Goal: Transaction & Acquisition: Purchase product/service

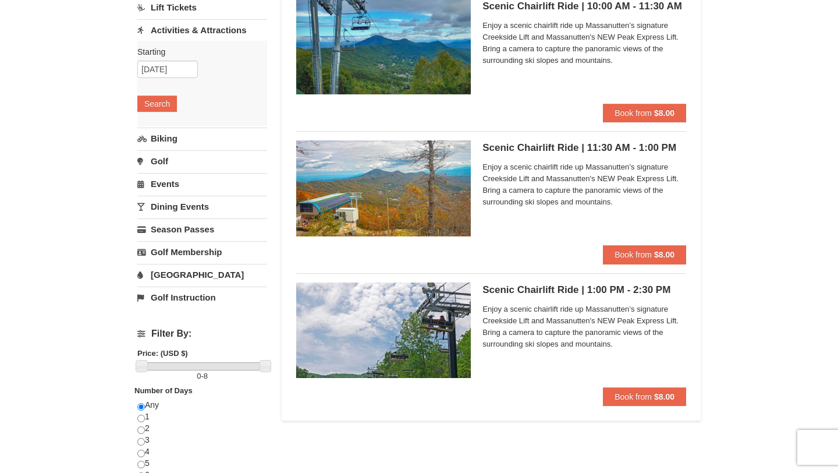
scroll to position [130, 0]
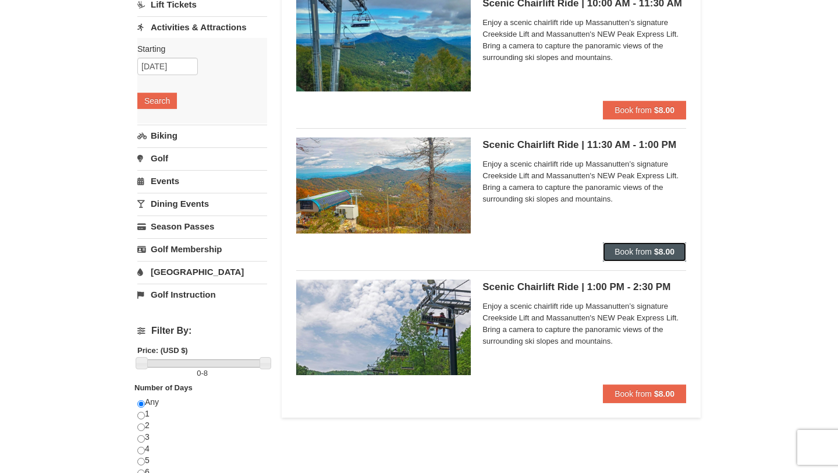
click at [625, 245] on button "Book from $8.00" at bounding box center [644, 251] width 83 height 19
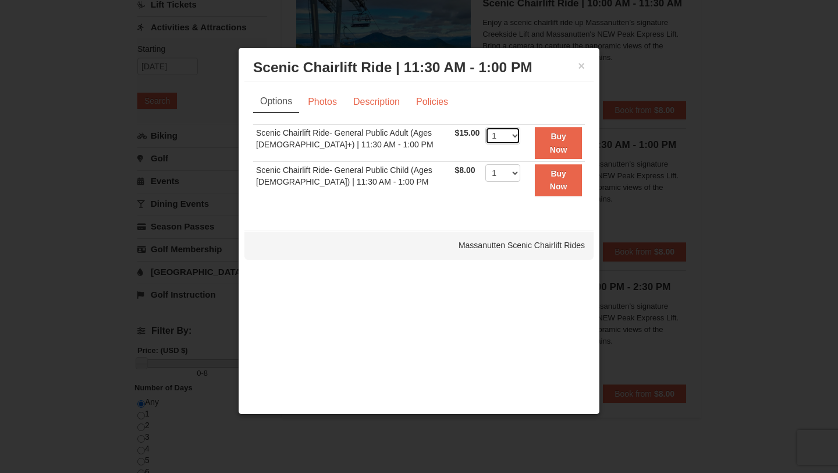
click at [505, 133] on select "1 2 3 4 5 6 7 8 9 10 11 12 13 14 15 16 17 18 19 20 21 22" at bounding box center [502, 135] width 35 height 17
select select "3"
click at [485, 127] on select "1 2 3 4 5 6 7 8 9 10 11 12 13 14 15 16 17 18 19 20 21 22" at bounding box center [502, 135] width 35 height 17
click at [561, 151] on strong "Buy Now" at bounding box center [558, 143] width 17 height 22
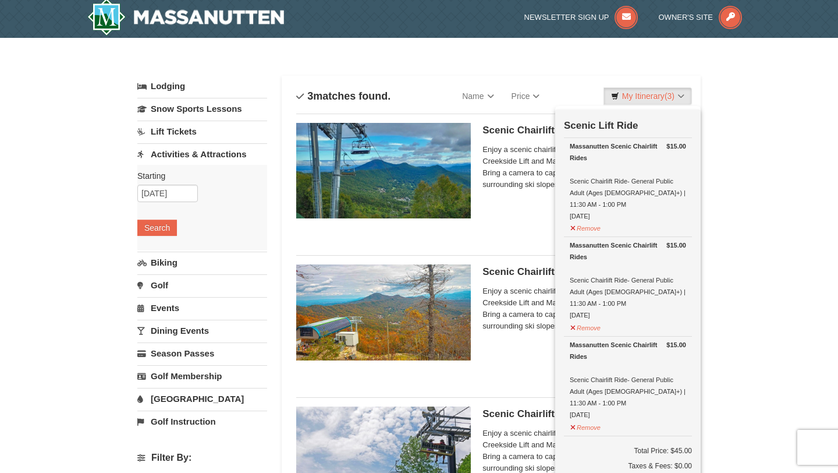
scroll to position [3, 0]
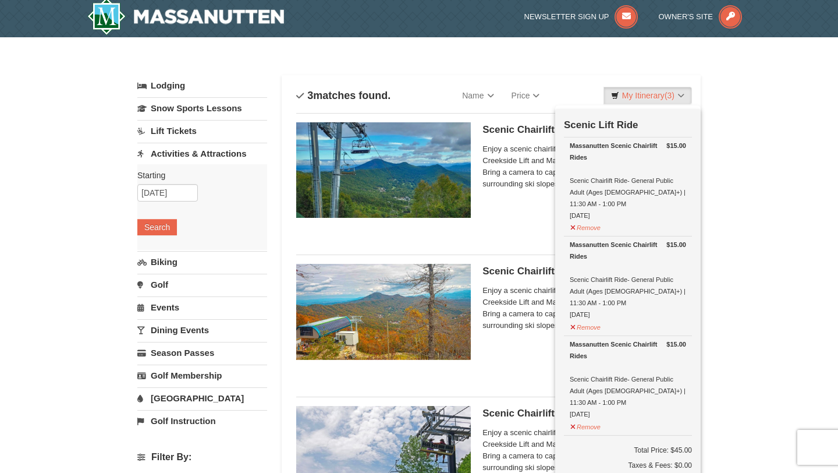
click at [760, 239] on div "× Categories List Filter My Itinerary (3) Check Out Now Scenic Lift Ride $15.00…" at bounding box center [419, 462] width 838 height 850
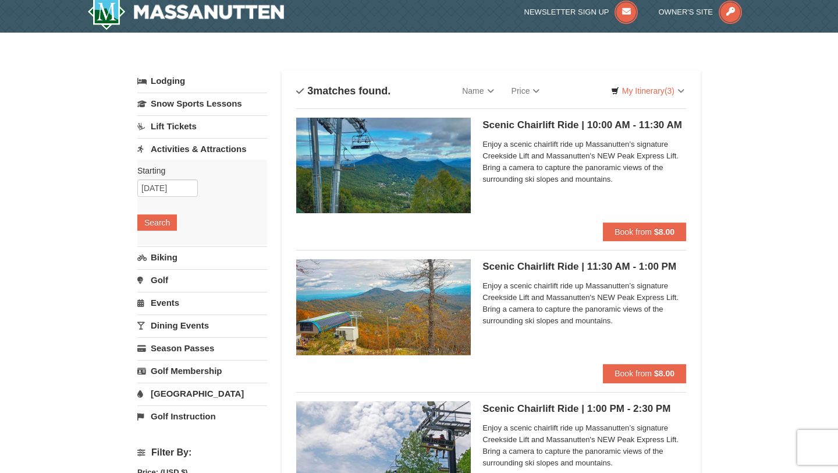
scroll to position [3, 0]
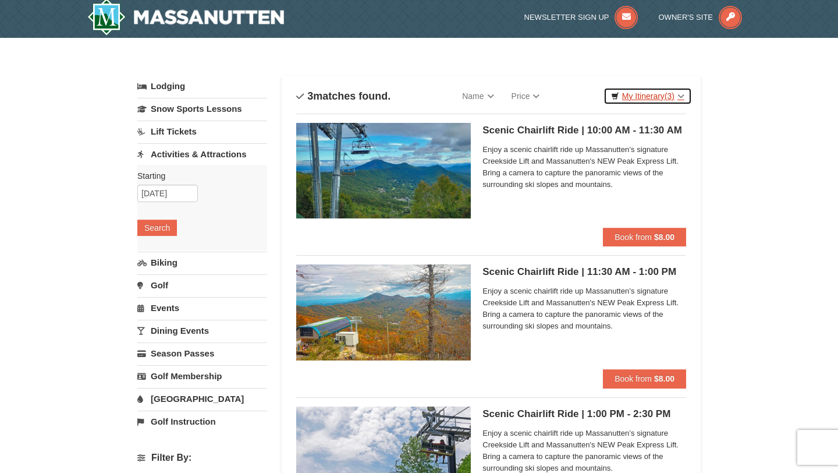
click at [658, 100] on link "My Itinerary (3)" at bounding box center [648, 95] width 88 height 17
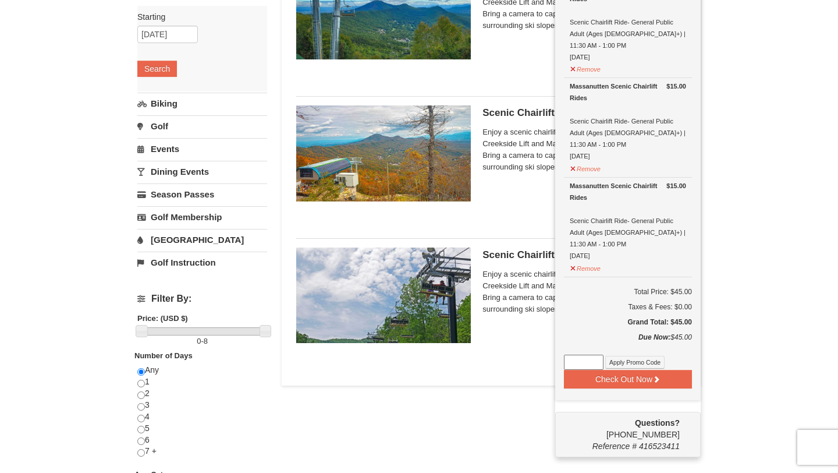
scroll to position [165, 0]
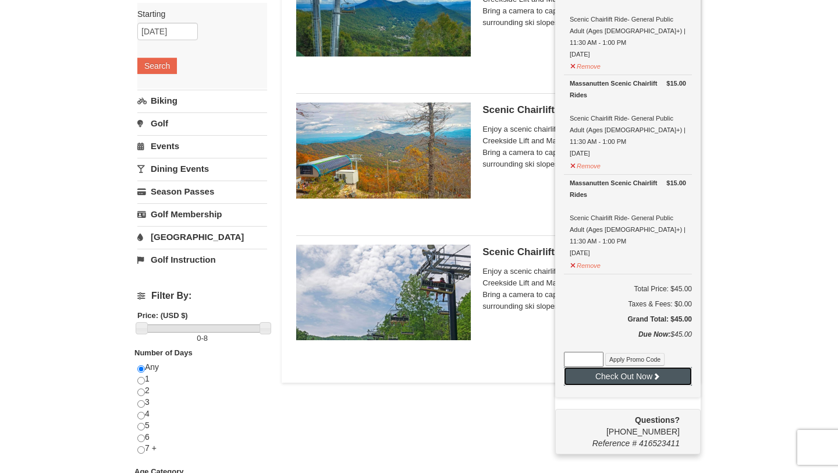
click at [605, 367] on button "Check Out Now" at bounding box center [628, 376] width 128 height 19
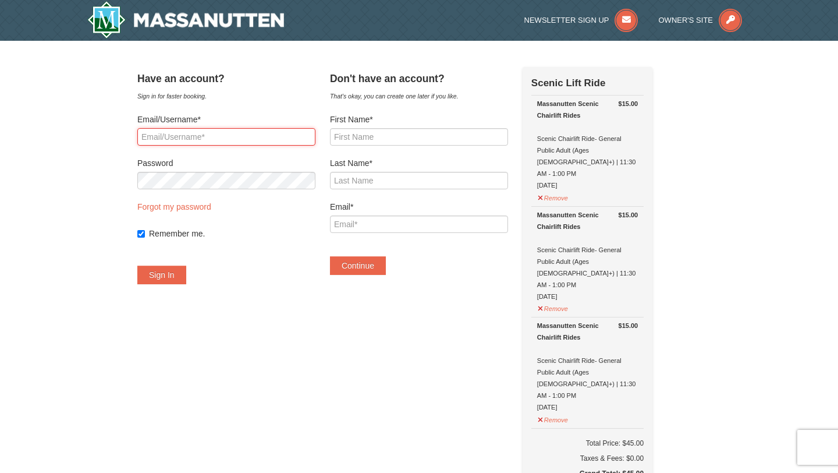
click at [193, 134] on input "Email/Username*" at bounding box center [226, 136] width 178 height 17
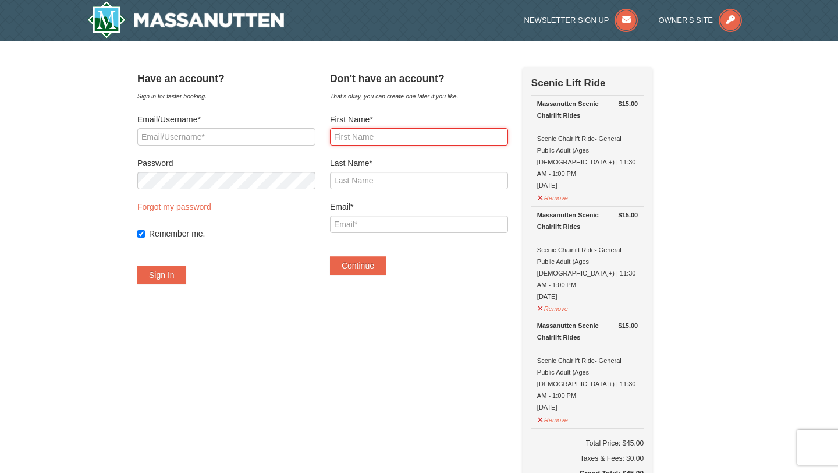
click at [438, 139] on input "First Name*" at bounding box center [419, 136] width 178 height 17
type input "Vincente"
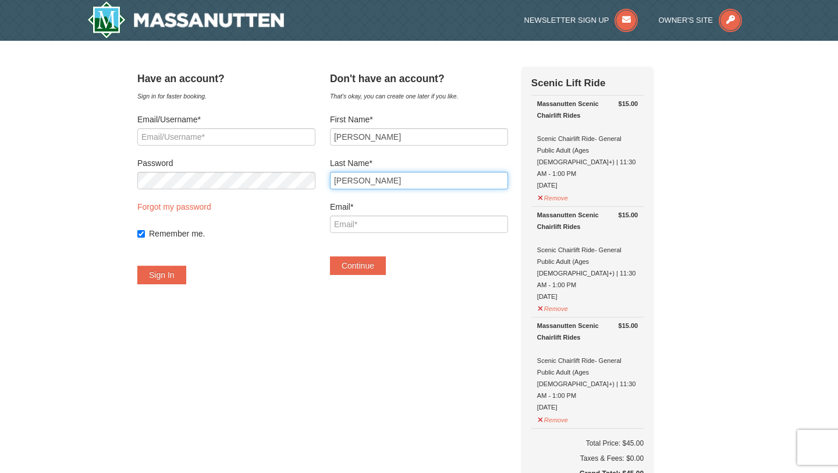
type input "Artino"
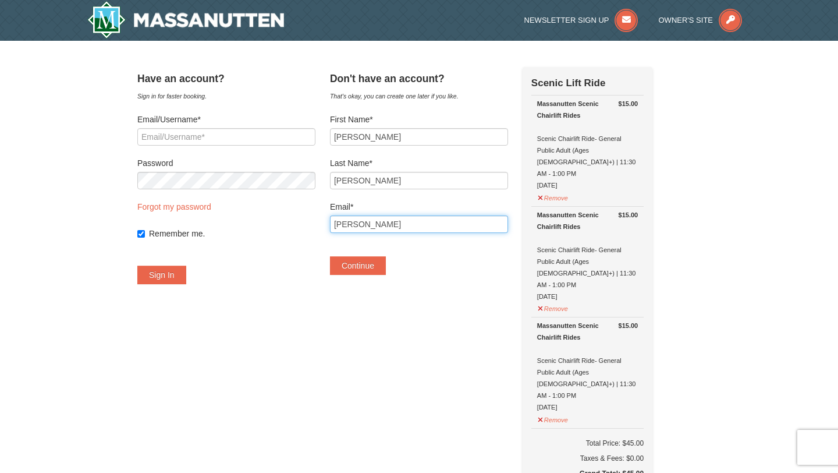
type input "vincenteartino@gmail.com"
click at [386, 269] on button "Continue" at bounding box center [358, 265] width 56 height 19
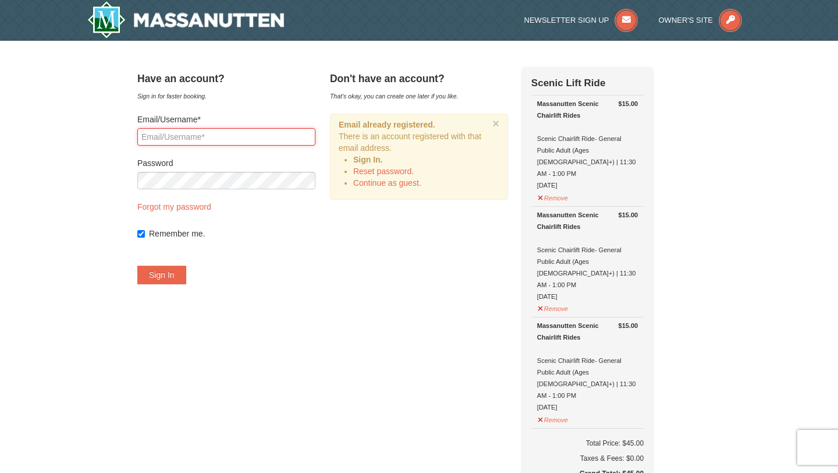
click at [270, 143] on input "Email/Username*" at bounding box center [226, 136] width 178 height 17
type input "vincenteartino@gmail.com"
click at [173, 282] on button "Sign In" at bounding box center [161, 274] width 49 height 19
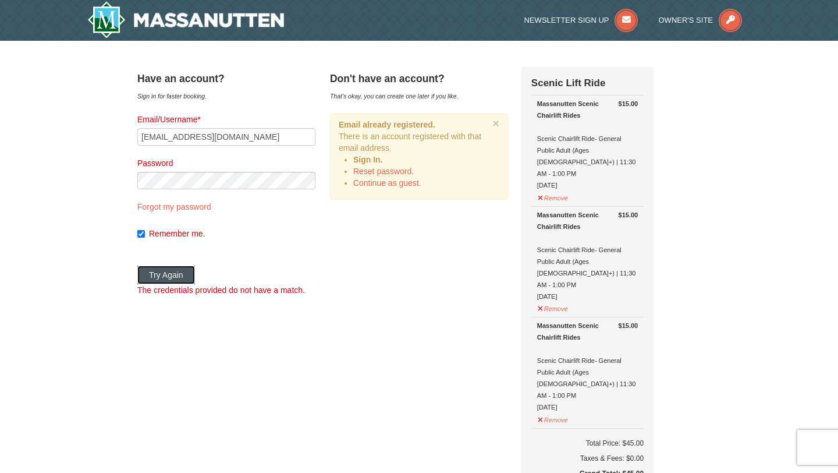
click at [195, 271] on button "Try Again" at bounding box center [166, 274] width 58 height 19
click at [214, 212] on form "Email/Username* vincenteartino@gmail.com Password Forgot my password Remember m…" at bounding box center [226, 205] width 178 height 182
click at [211, 205] on link "Forgot my password" at bounding box center [174, 206] width 74 height 9
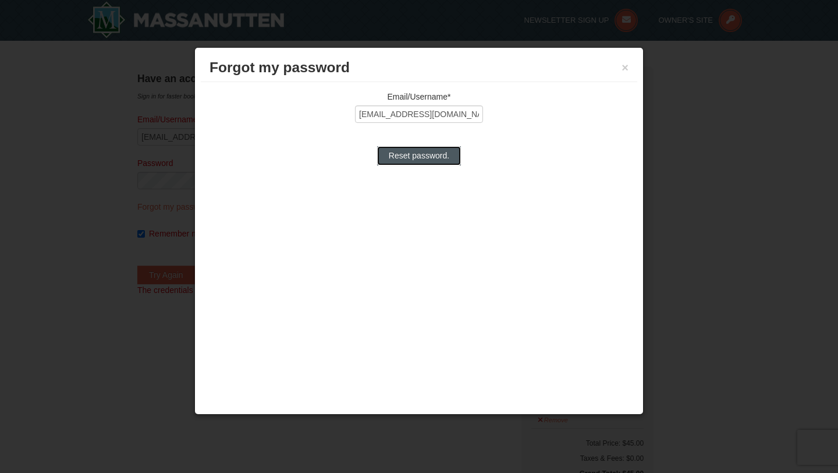
click at [413, 159] on input "Reset password." at bounding box center [419, 155] width 84 height 19
type input "Processing..."
type input "vincenteartino@gmail.com"
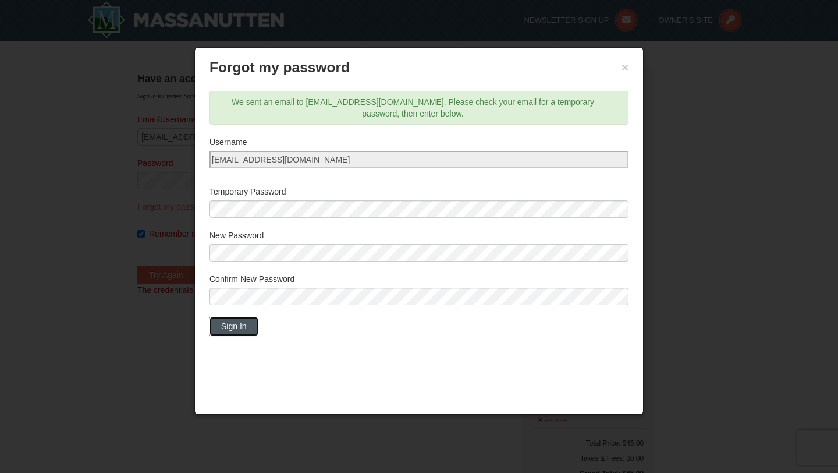
click at [242, 328] on button "Sign In" at bounding box center [234, 326] width 49 height 19
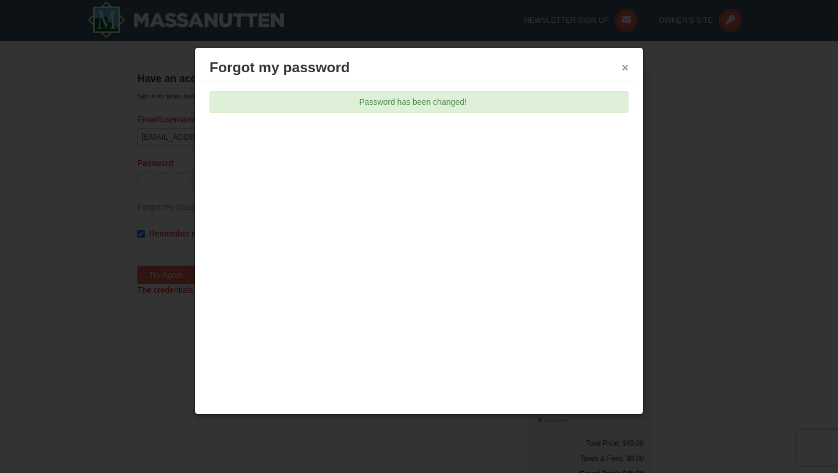
click at [626, 68] on button "×" at bounding box center [625, 68] width 7 height 12
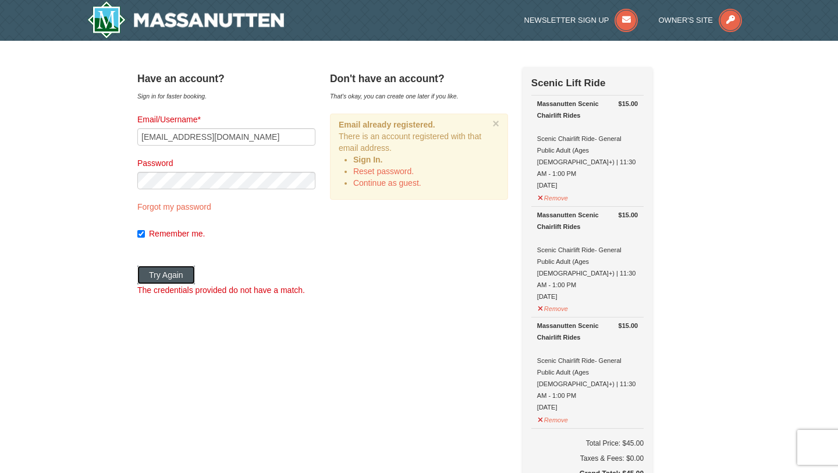
click at [178, 272] on button "Try Again" at bounding box center [166, 274] width 58 height 19
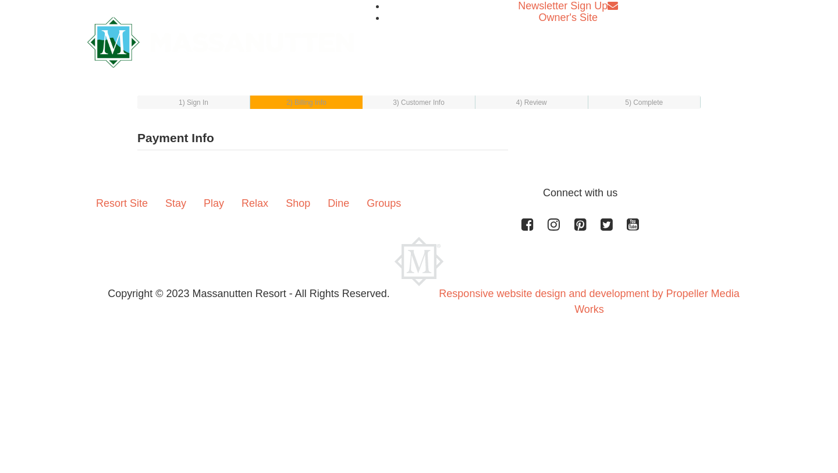
type input "800 Florida ave ne #705"
type input "Washington"
type input "20002"
type input "216"
type input "502"
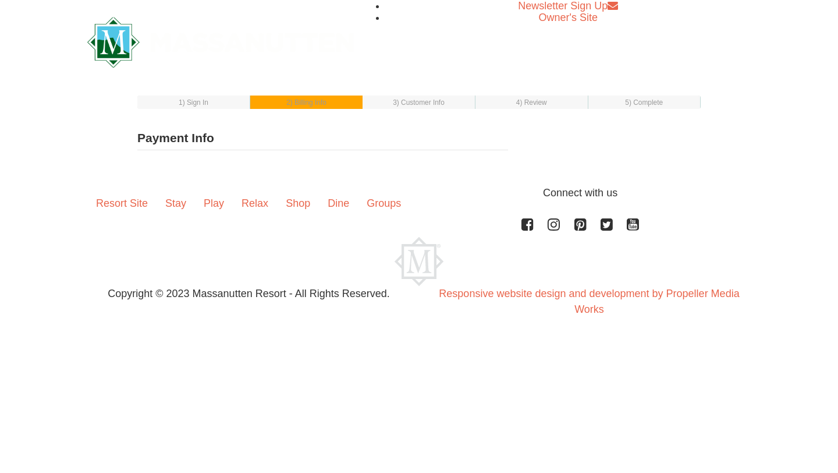
type input "9716"
type input "[EMAIL_ADDRESS][DOMAIN_NAME]"
select select "DC"
select select "1"
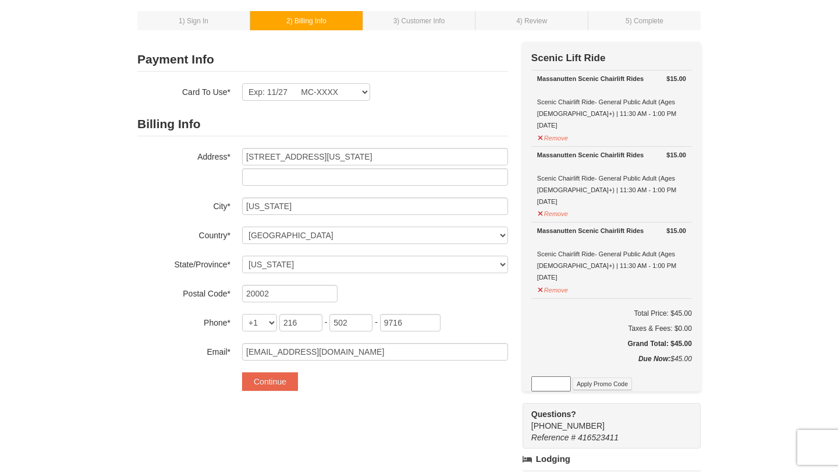
scroll to position [56, 0]
click at [341, 100] on form "Payment Info Card To Use* Exp: 11/27 MC-XXXX Exp: 11/27 MC-XXXX New Card Are yo…" at bounding box center [322, 218] width 371 height 343
click at [344, 91] on select "Exp: 11/27 MC-XXXX Exp: 11/27 MC-XXXX New Card" at bounding box center [306, 91] width 128 height 17
select select
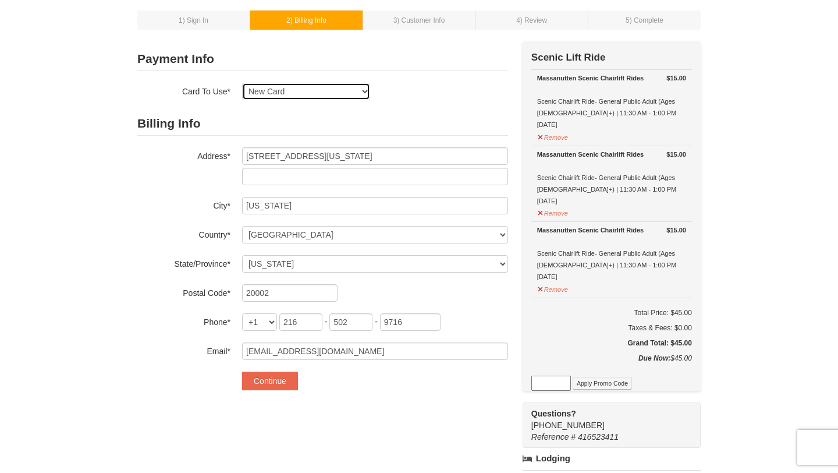
click at [242, 83] on select "Exp: 11/27 MC-XXXX Exp: 11/27 MC-XXXX New Card" at bounding box center [306, 91] width 128 height 17
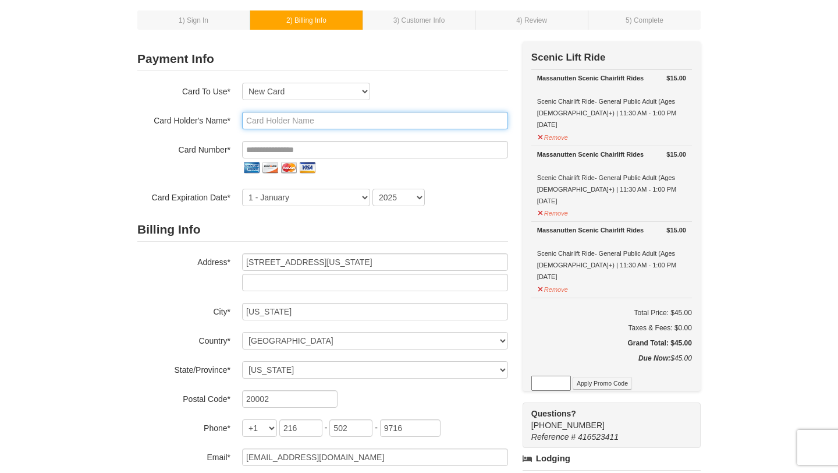
click at [324, 124] on input "text" at bounding box center [375, 120] width 266 height 17
type input "Vincente Artino"
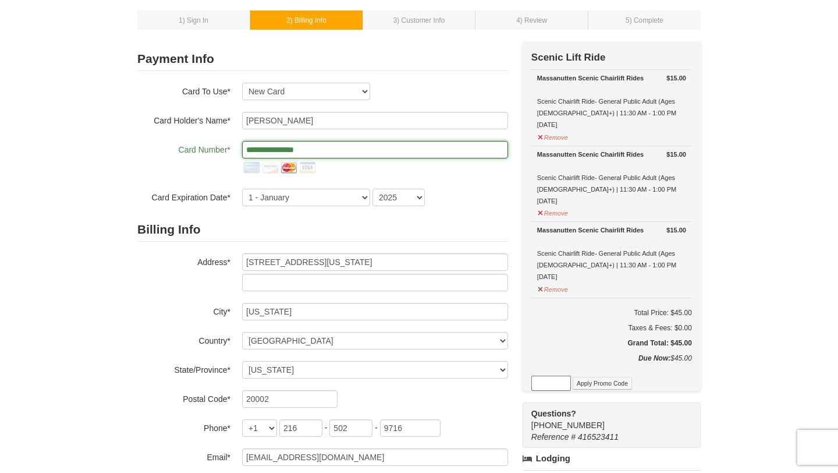
type input "**********"
select select "11"
click at [242, 189] on select "1 - January 2 - February 3 - March 4 - April 5 - May 6 - June 7 - July 8 - Augu…" at bounding box center [306, 197] width 128 height 17
select select "2029"
click at [373, 189] on select "2025 2026 2027 2028 2029 2030 2031 2032 2033 2034" at bounding box center [399, 197] width 52 height 17
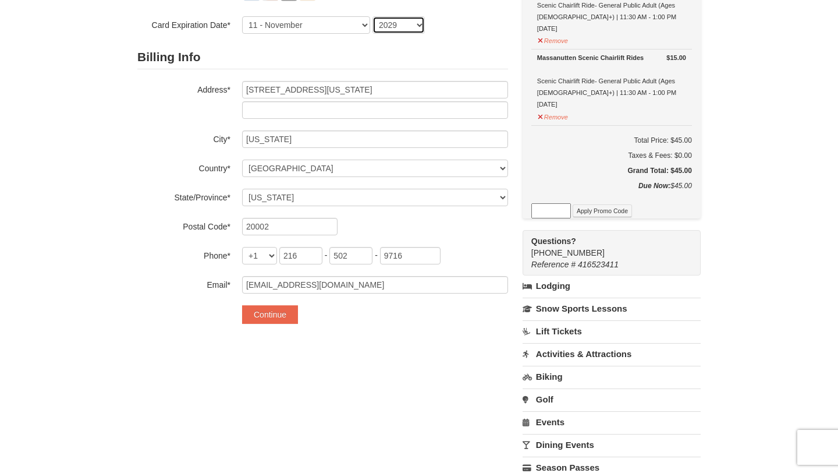
scroll to position [233, 0]
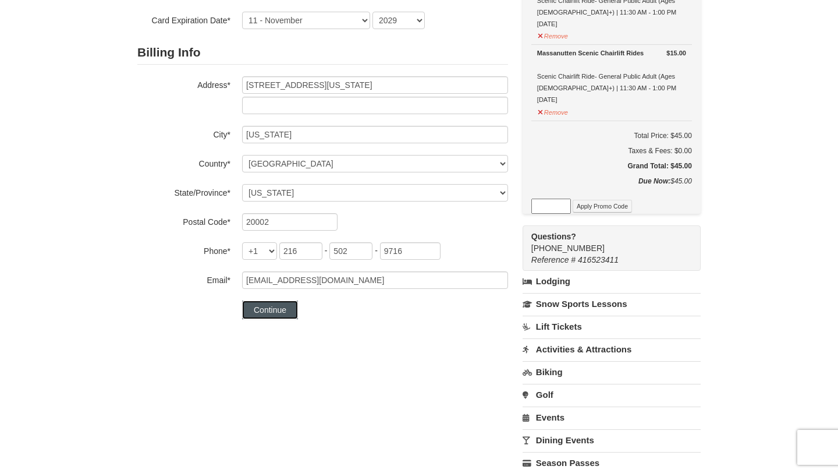
click at [268, 309] on button "Continue" at bounding box center [270, 309] width 56 height 19
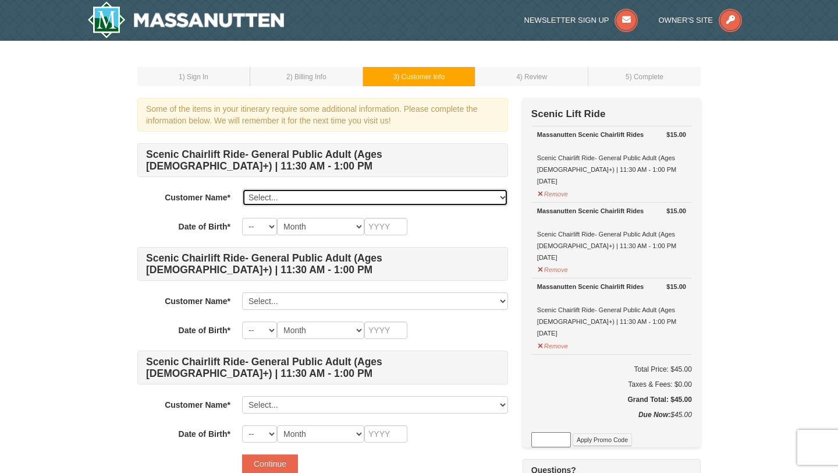
click at [348, 195] on select "Select... Vincente Artino Add New..." at bounding box center [375, 197] width 266 height 17
select select "28348468"
click at [242, 189] on select "Select... Vincente Artino Add New..." at bounding box center [375, 197] width 266 height 17
select select "03"
select select "06"
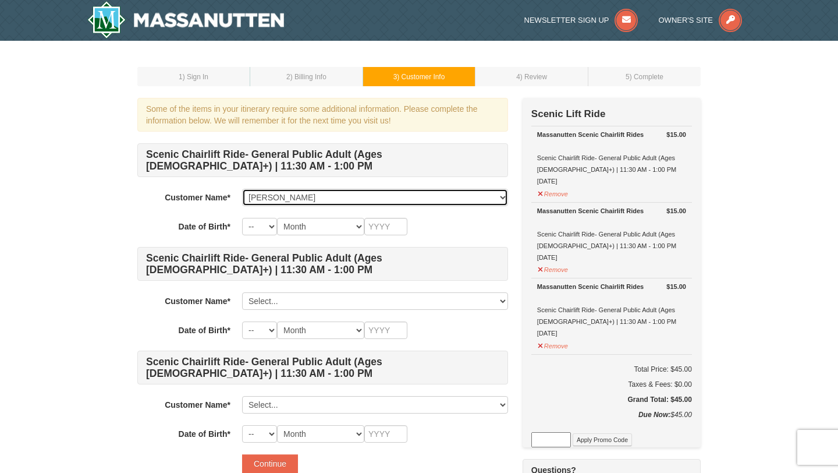
type input "1994"
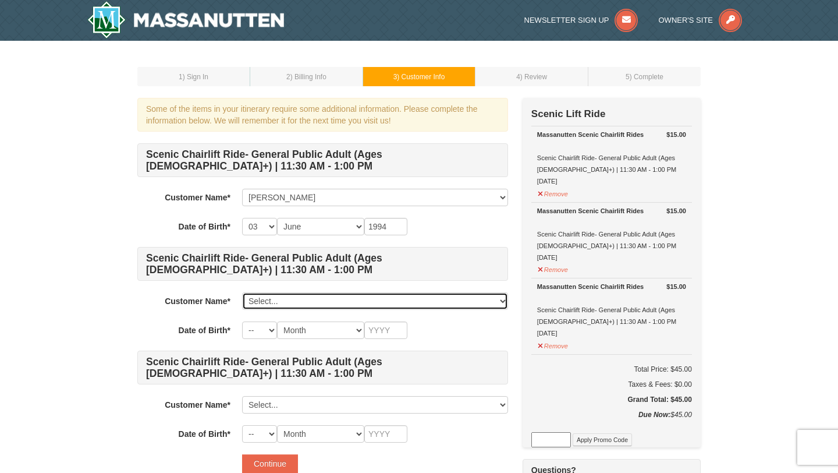
click at [284, 297] on select "Select... Vincente Artino Add New..." at bounding box center [375, 300] width 266 height 17
click select "Select... Vincente Artino Add New..." at bounding box center [375, 300] width 266 height 17
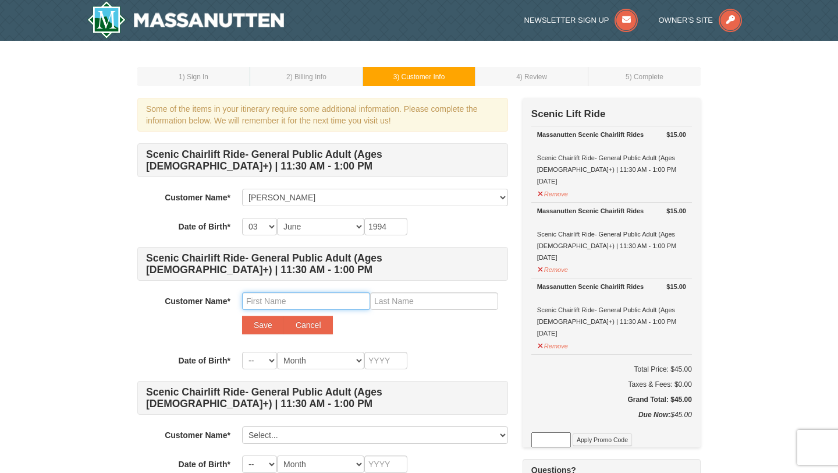
click at [278, 298] on input "text" at bounding box center [306, 300] width 128 height 17
type input "Ella"
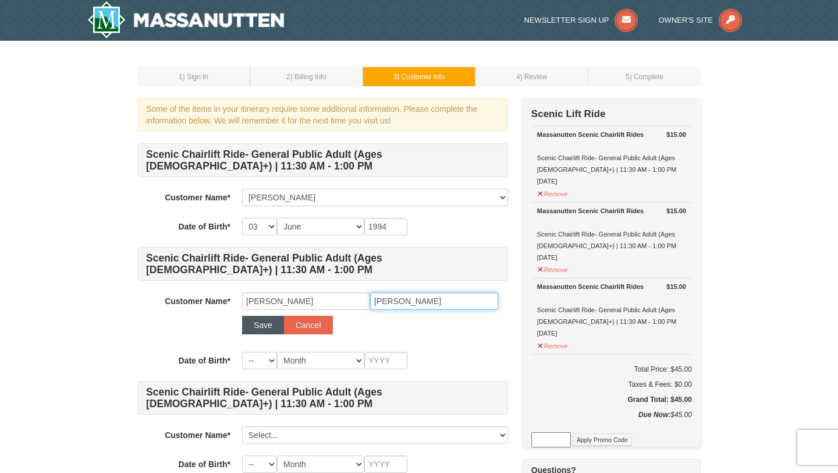
type input "Stromberg"
click at [253, 331] on button "Save" at bounding box center [263, 324] width 42 height 19
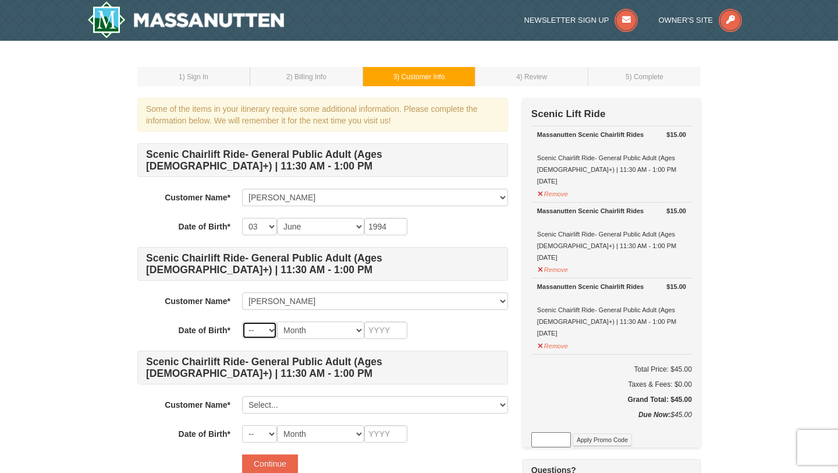
click at [265, 334] on select "-- 01 02 03 04 05 06 07 08 09 10 11 12 13 14 15 16 17 18 19 20 21 22 23 24 25 2…" at bounding box center [259, 329] width 35 height 17
click at [242, 321] on select "-- 01 02 03 04 05 06 07 08 09 10 11 12 13 14 15 16 17 18 19 20 21 22 23 24 25 2…" at bounding box center [259, 329] width 35 height 17
click at [268, 329] on select "-- 01 02 03 04 05 06 07 08 09 10 11 12 13 14 15 16 17 18 19 20 21 22 23 24 25 2…" at bounding box center [259, 329] width 35 height 17
select select "10"
click at [242, 321] on select "-- 01 02 03 04 05 06 07 08 09 10 11 12 13 14 15 16 17 18 19 20 21 22 23 24 25 2…" at bounding box center [259, 329] width 35 height 17
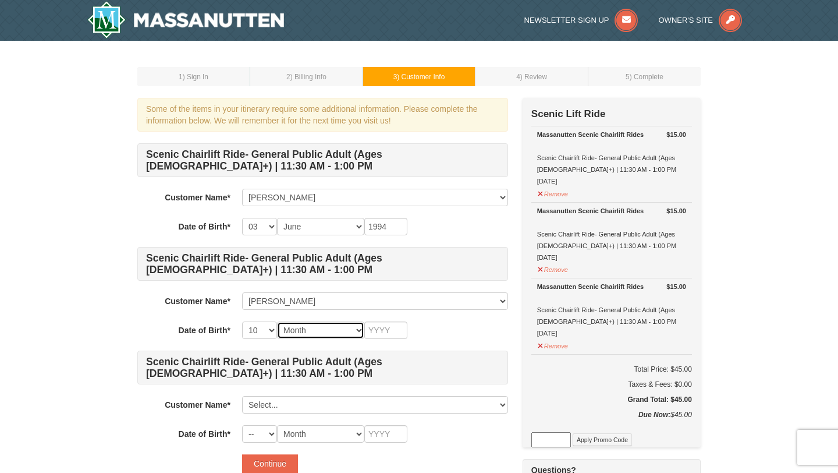
click at [292, 330] on select "Month January February March April May June July August September October Novem…" at bounding box center [320, 329] width 87 height 17
click at [277, 321] on select "Month January February March April May June July August September October Novem…" at bounding box center [320, 329] width 87 height 17
click at [356, 331] on select "Month January February March April May June July August September October Novem…" at bounding box center [320, 329] width 87 height 17
select select "08"
click at [277, 321] on select "Month January February March April May June July August September October Novem…" at bounding box center [320, 329] width 87 height 17
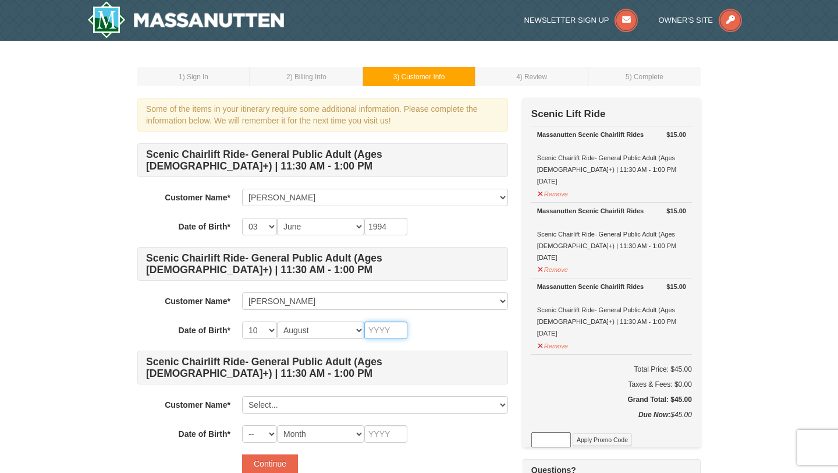
click at [378, 328] on input "text" at bounding box center [385, 329] width 43 height 17
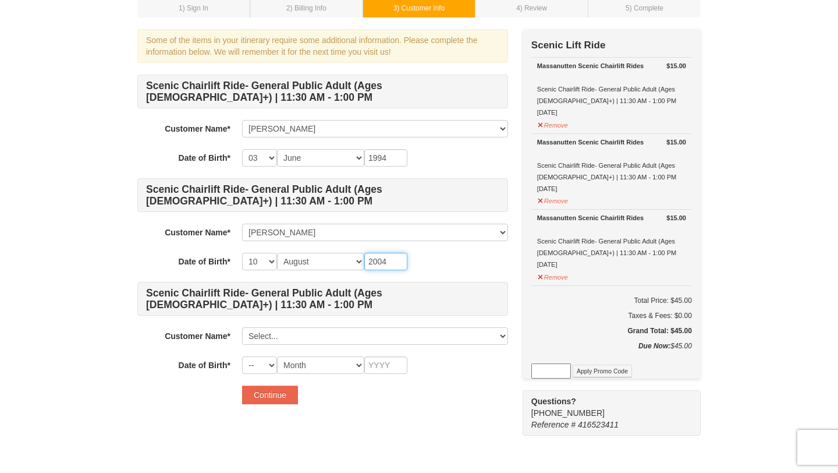
scroll to position [72, 0]
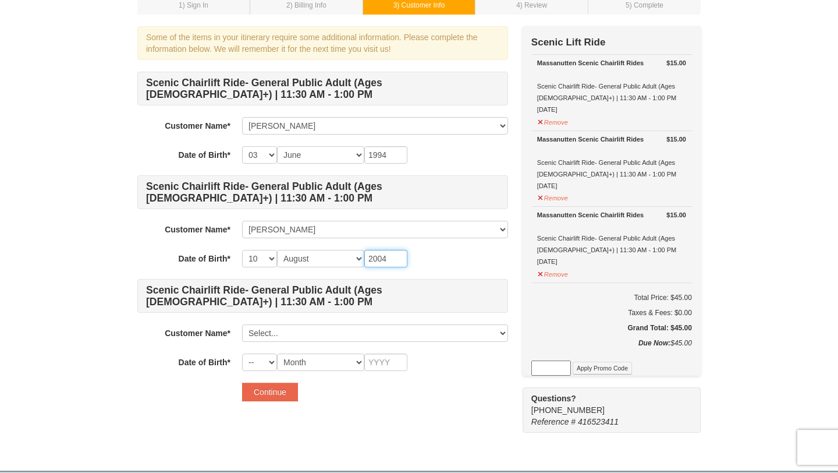
type input "2004"
click at [226, 378] on form "Scenic Chairlift Ride- General Public Adult (Ages 13+) | 11:30 AM - 1:00 PM Cus…" at bounding box center [322, 236] width 371 height 329
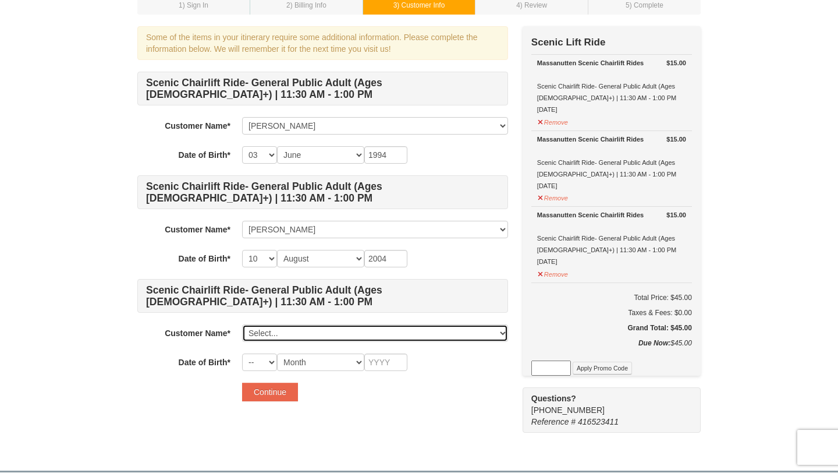
click at [277, 333] on select "Select... Vincente Artino Ella Stromberg Add New..." at bounding box center [375, 332] width 266 height 17
click select "Select... Vincente Artino Ella Stromberg Add New..." at bounding box center [375, 332] width 266 height 17
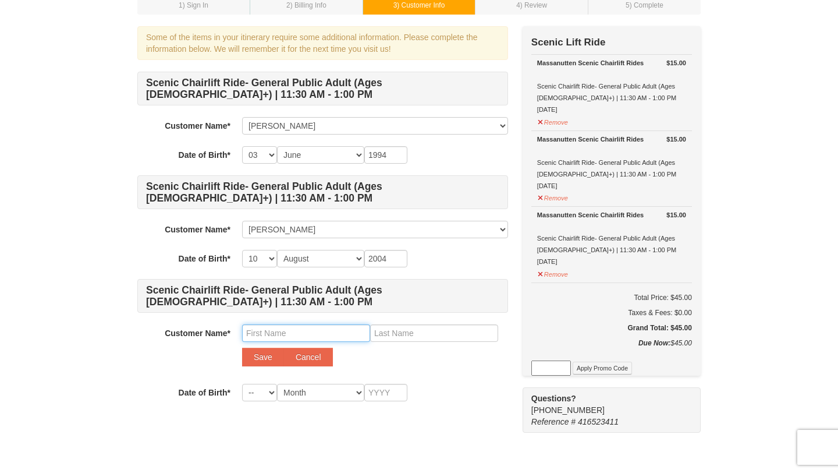
click at [279, 331] on input "text" at bounding box center [306, 332] width 128 height 17
click at [398, 336] on input "text" at bounding box center [434, 332] width 128 height 17
click at [277, 332] on input "Alejanddra" at bounding box center [306, 332] width 128 height 17
type input "Alejandra"
click at [394, 330] on input "text" at bounding box center [434, 332] width 128 height 17
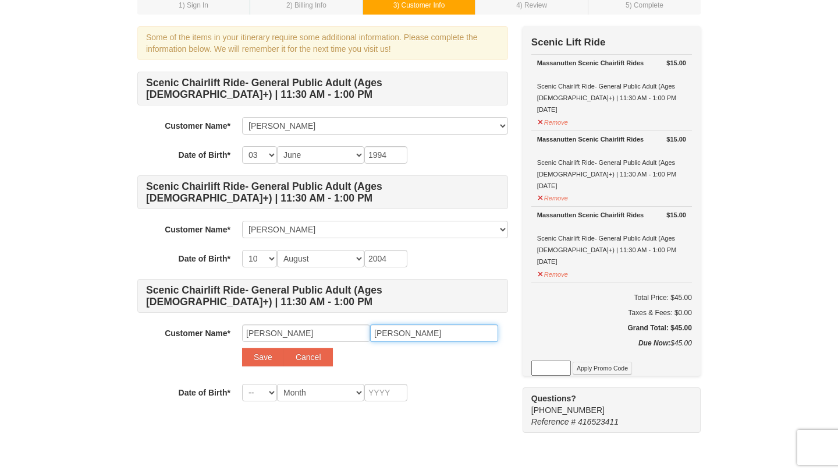
type input "Rivera"
click at [295, 393] on select "Month January February March April May June July August September October Novem…" at bounding box center [320, 392] width 87 height 17
select select "02"
click at [277, 384] on select "Month January February March April May June July August September October Novem…" at bounding box center [320, 392] width 87 height 17
click at [254, 390] on select "-- 01 02 03 04 05 06 07 08 09 10 11 12 13 14 15 16 17 18 19 20 21 22 23 24 25 2…" at bounding box center [259, 392] width 35 height 17
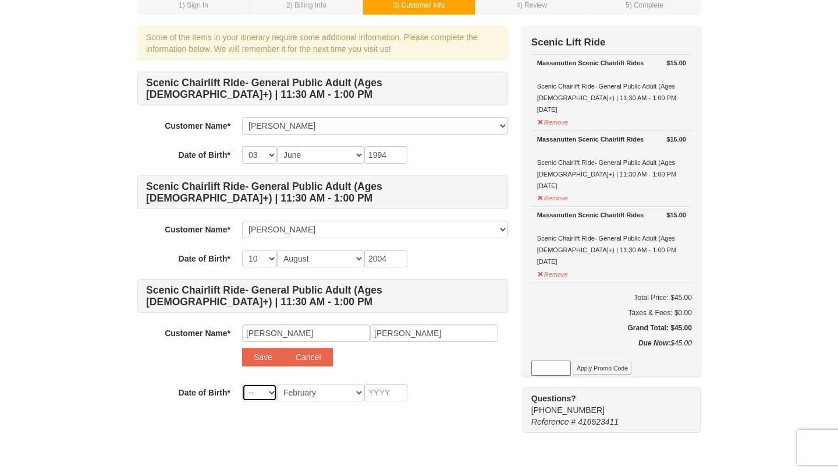
select select "21"
click at [242, 384] on select "-- 01 02 03 04 05 06 07 08 09 10 11 12 13 14 15 16 17 18 19 20 21 22 23 24 25 2…" at bounding box center [259, 392] width 35 height 17
click at [384, 392] on input "text" at bounding box center [385, 392] width 43 height 17
type input "2004"
click at [256, 361] on button "Save" at bounding box center [263, 357] width 42 height 19
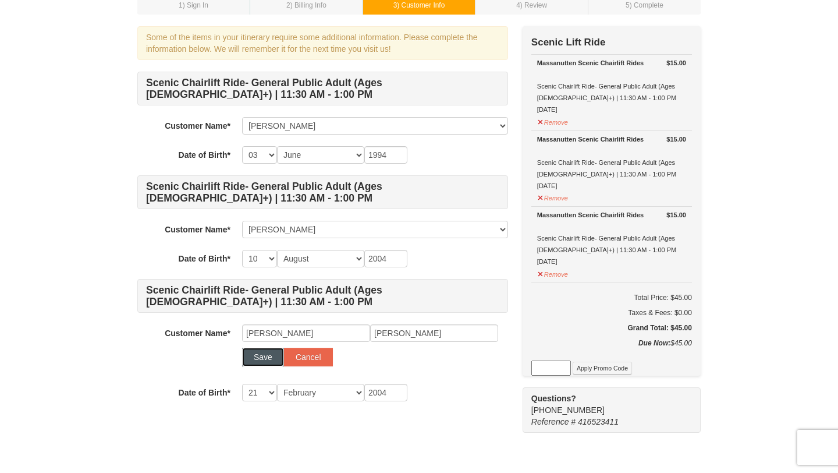
select select
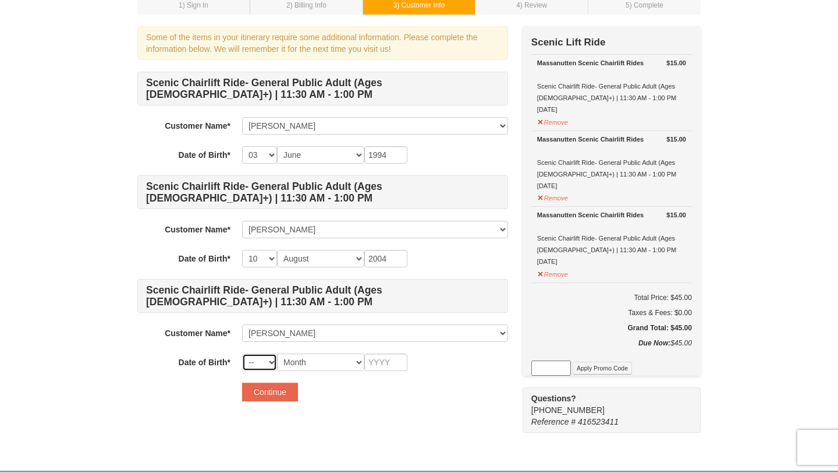
click at [254, 363] on select "-- 01 02 03 04 05 06 07 08 09 10 11 12 13 14 15 16 17 18 19 20 21 22 23 24 25 2…" at bounding box center [259, 361] width 35 height 17
select select "21"
click at [242, 353] on select "-- 01 02 03 04 05 06 07 08 09 10 11 12 13 14 15 16 17 18 19 20 21 22 23 24 25 2…" at bounding box center [259, 361] width 35 height 17
click at [335, 354] on select "Month January February March April May June July August September October Novem…" at bounding box center [320, 361] width 87 height 17
select select "02"
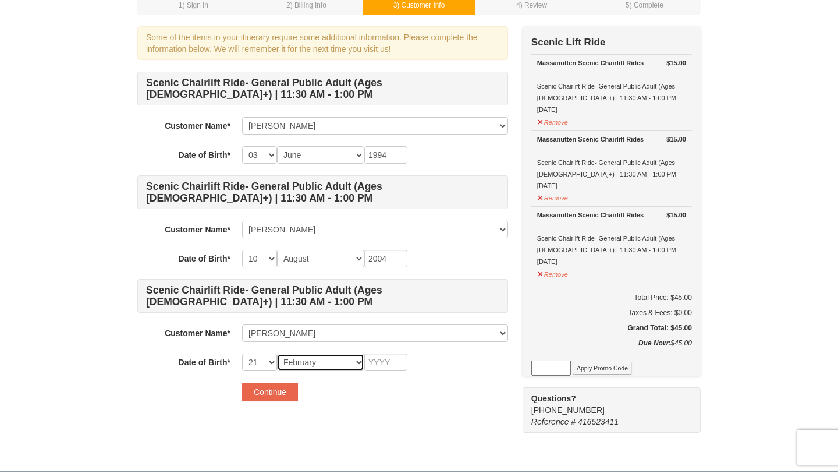
click at [277, 353] on select "Month January February March April May June July August September October Novem…" at bounding box center [320, 361] width 87 height 17
click at [377, 364] on input "text" at bounding box center [385, 361] width 43 height 17
type input "2004"
click at [277, 395] on button "Continue" at bounding box center [270, 391] width 56 height 19
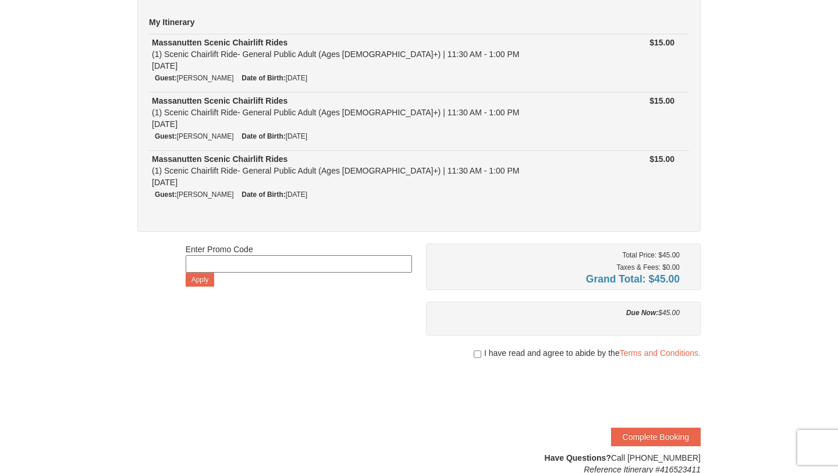
scroll to position [140, 0]
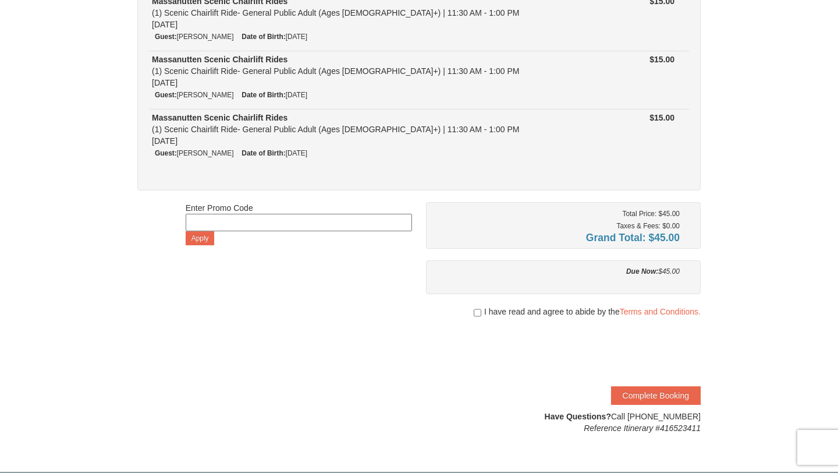
click at [481, 303] on div "Total Price: $45.00 Taxes & Fees: $0.00 Grand Total: $45.00 Due Now: $45.00 I h…" at bounding box center [563, 318] width 275 height 232
click at [481, 315] on div "I have read and agree to abide by the Terms and Conditions." at bounding box center [563, 312] width 275 height 12
click at [474, 312] on input "checkbox" at bounding box center [478, 312] width 8 height 9
checkbox input "true"
click at [638, 397] on button "Complete Booking" at bounding box center [656, 395] width 90 height 19
